Goal: Task Accomplishment & Management: Manage account settings

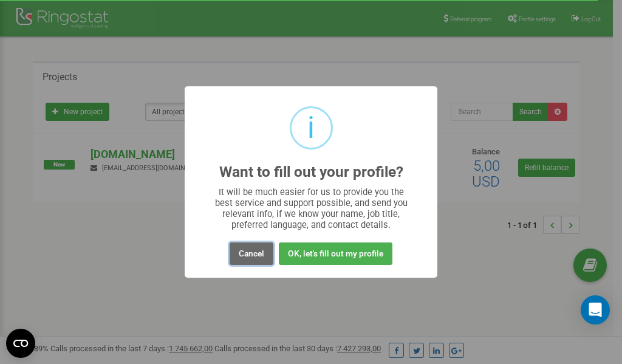
click at [255, 254] on button "Cancel" at bounding box center [252, 253] width 44 height 22
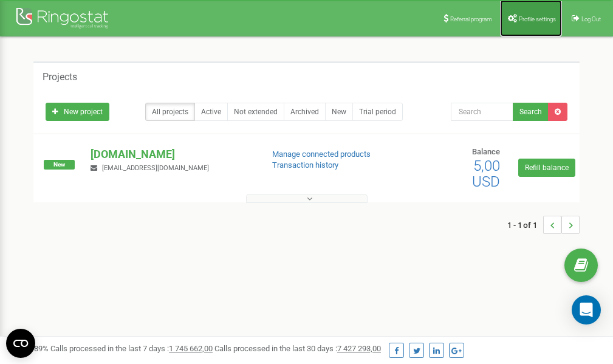
click at [531, 17] on span "Profile settings" at bounding box center [537, 19] width 37 height 7
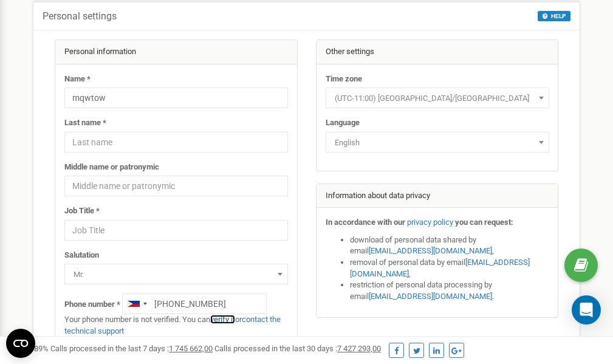
click at [230, 319] on link "verify it" at bounding box center [222, 319] width 25 height 9
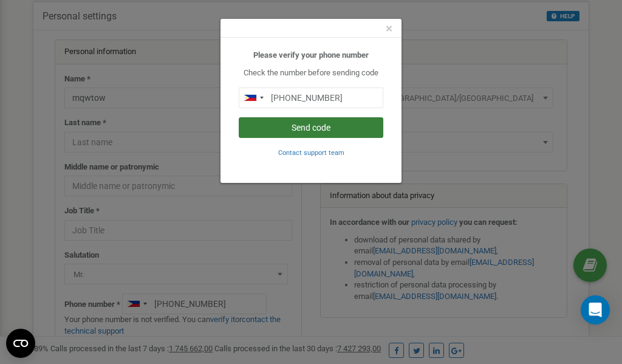
click at [315, 128] on button "Send code" at bounding box center [311, 127] width 145 height 21
